Goal: Information Seeking & Learning: Find specific fact

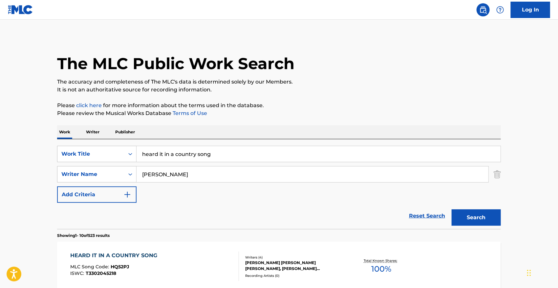
click at [156, 162] on div "heard it in a country song" at bounding box center [319, 154] width 364 height 16
click at [154, 158] on input "heard it in a country song" at bounding box center [319, 154] width 364 height 16
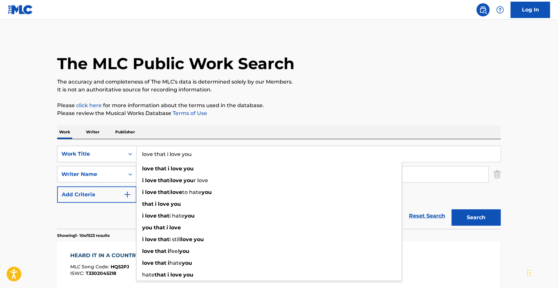
type input "love that i love you"
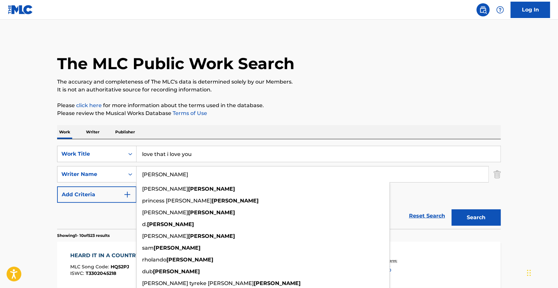
click at [473, 209] on div "Search" at bounding box center [474, 216] width 53 height 26
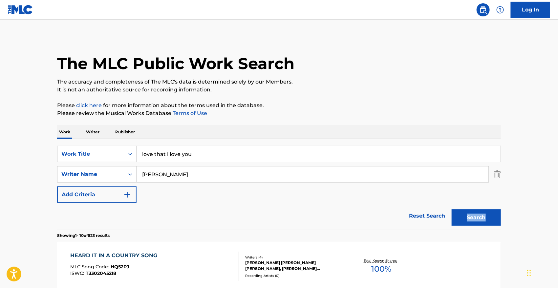
click at [473, 209] on div "Search" at bounding box center [474, 216] width 53 height 26
click at [463, 220] on button "Search" at bounding box center [476, 218] width 49 height 16
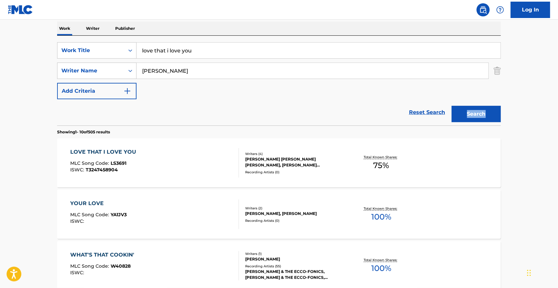
scroll to position [110, 0]
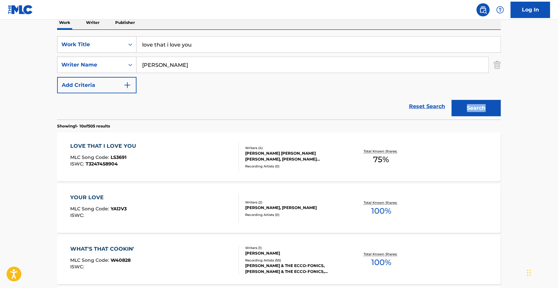
click at [116, 147] on div "LOVE THAT I LOVE YOU" at bounding box center [105, 146] width 69 height 8
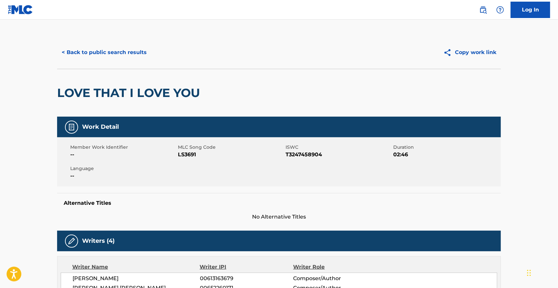
click at [190, 154] on span "LS3691" at bounding box center [231, 155] width 106 height 8
copy span "LS3691"
